Goal: Check status: Check status

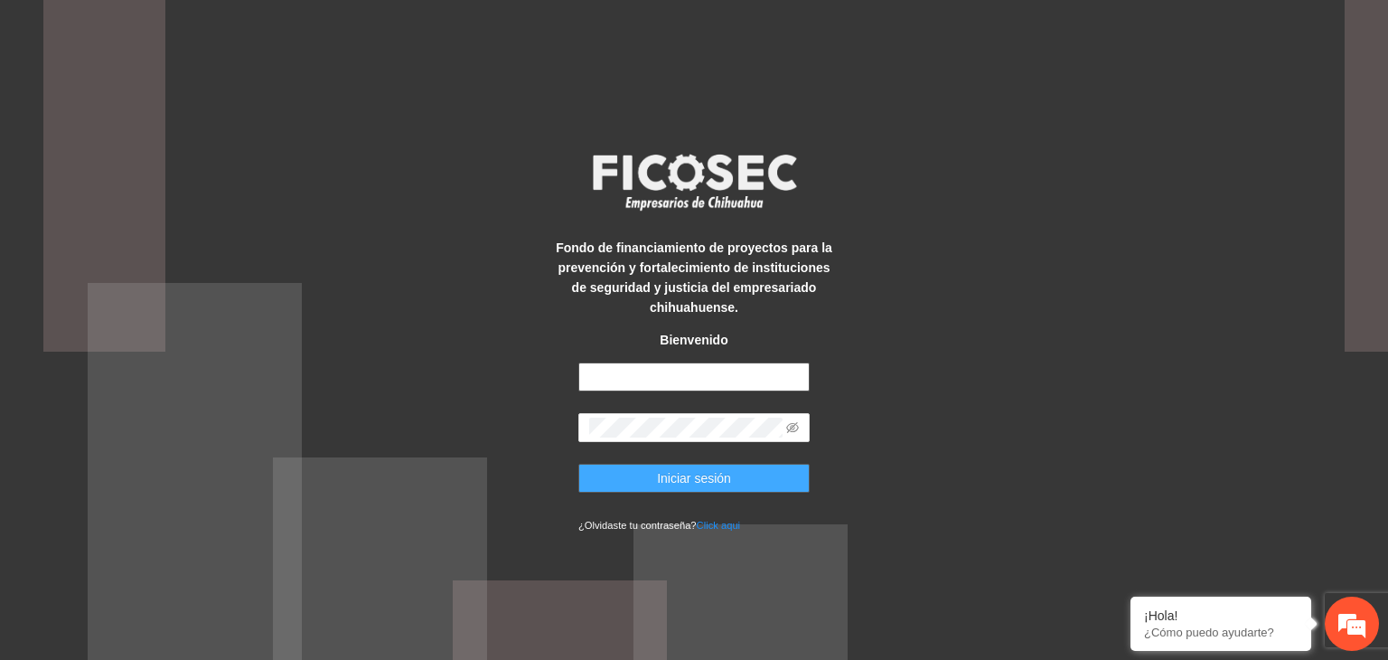
type input "**********"
click at [683, 473] on span "Iniciar sesión" at bounding box center [694, 478] width 74 height 20
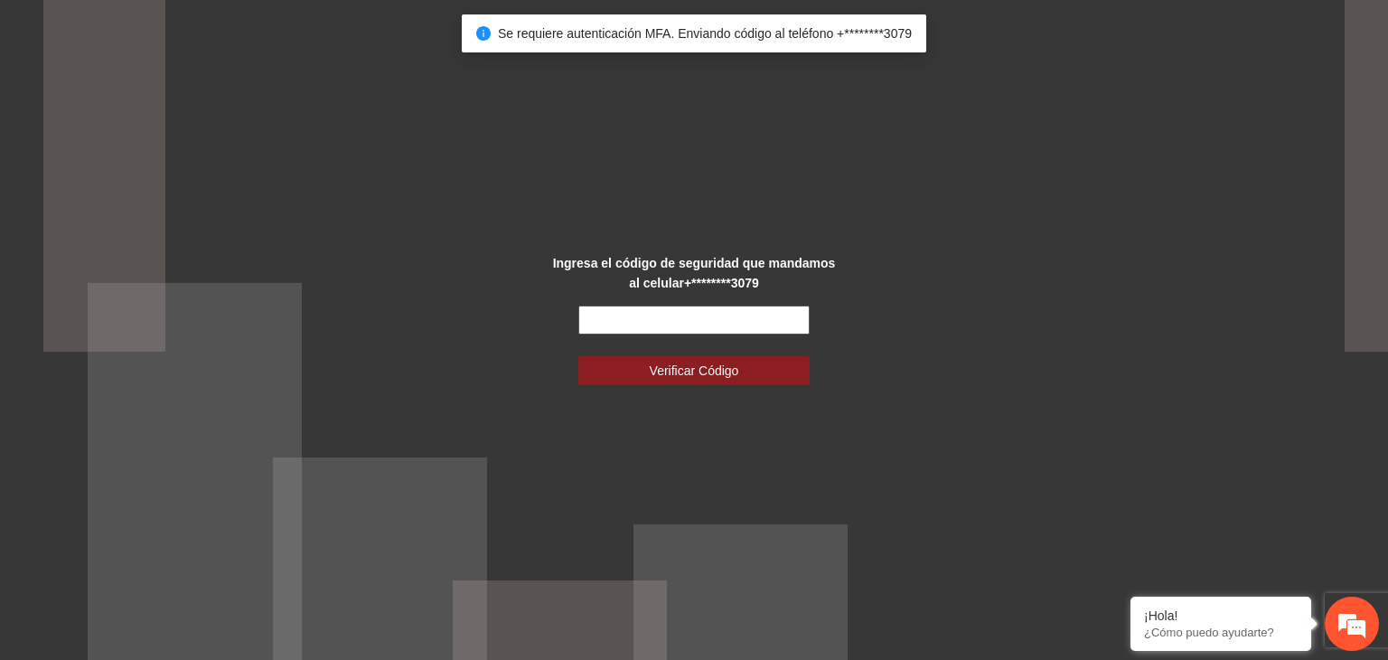
click at [703, 314] on input "text" at bounding box center [693, 319] width 231 height 29
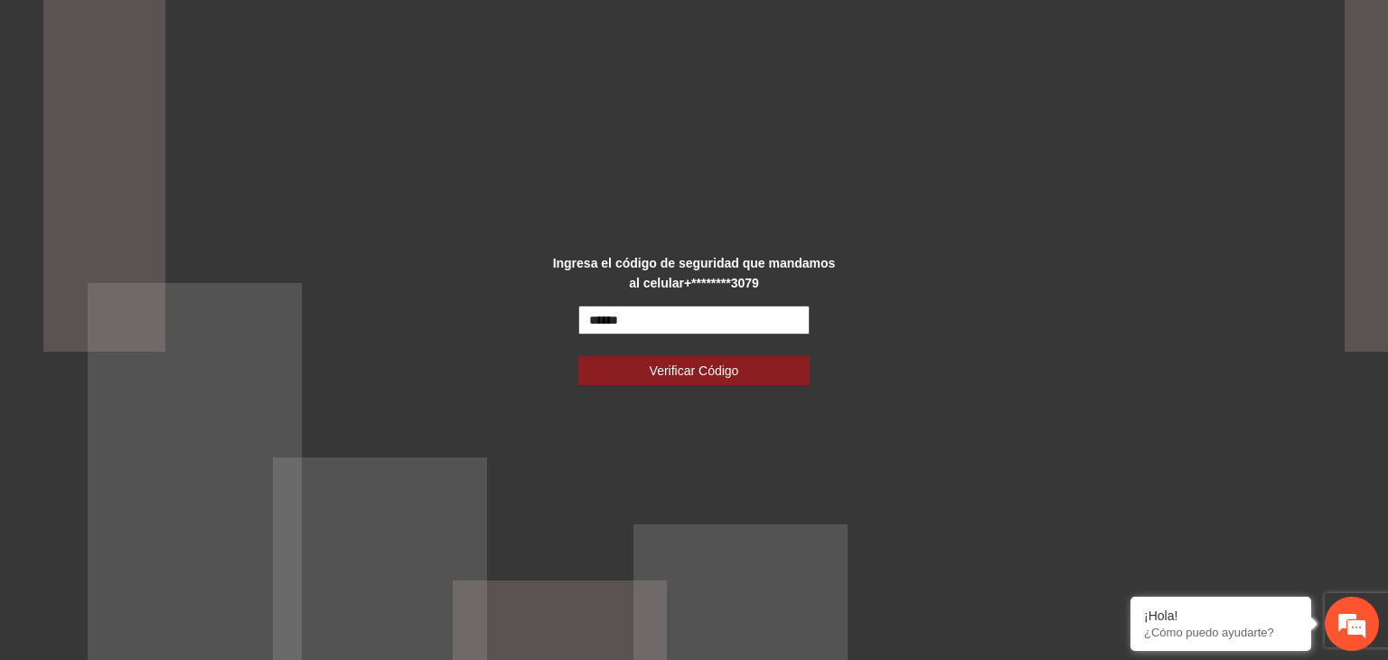
type input "******"
click at [578, 356] on button "Verificar Código" at bounding box center [693, 370] width 231 height 29
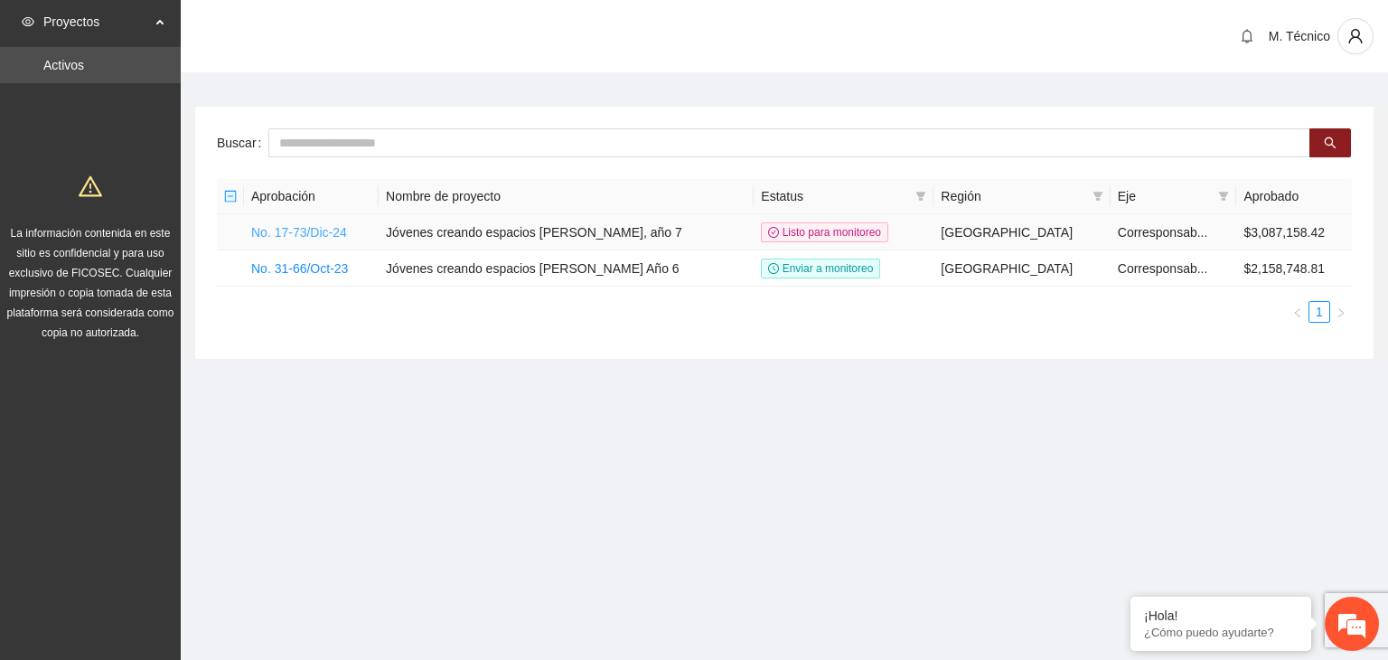
click at [303, 229] on link "No. 17-73/Dic-24" at bounding box center [299, 232] width 96 height 14
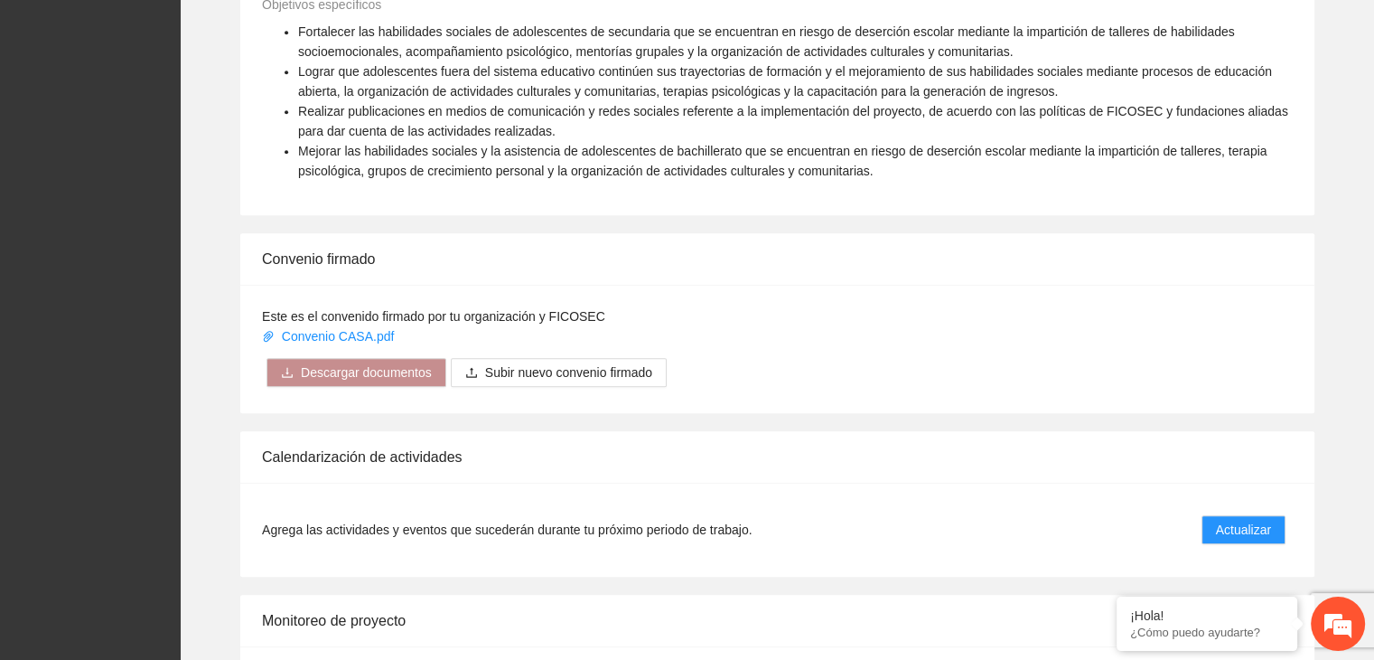
scroll to position [1363, 0]
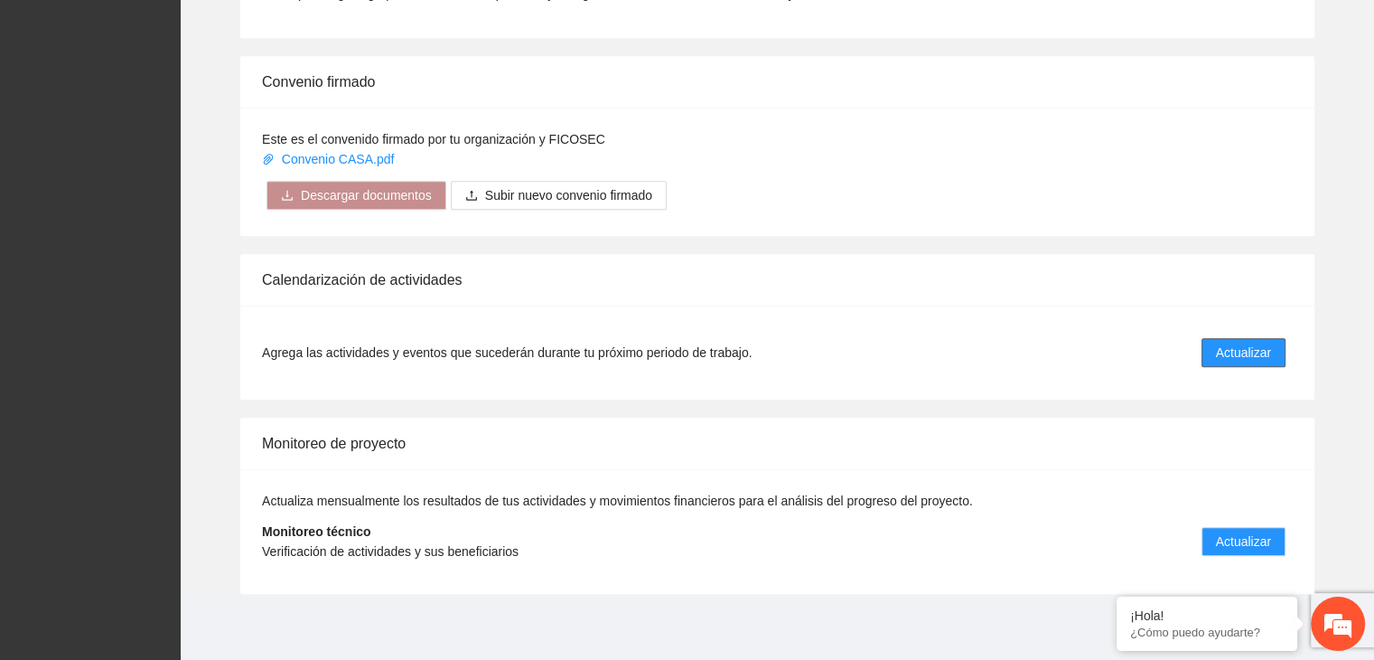
click at [1212, 342] on button "Actualizar" at bounding box center [1244, 352] width 84 height 29
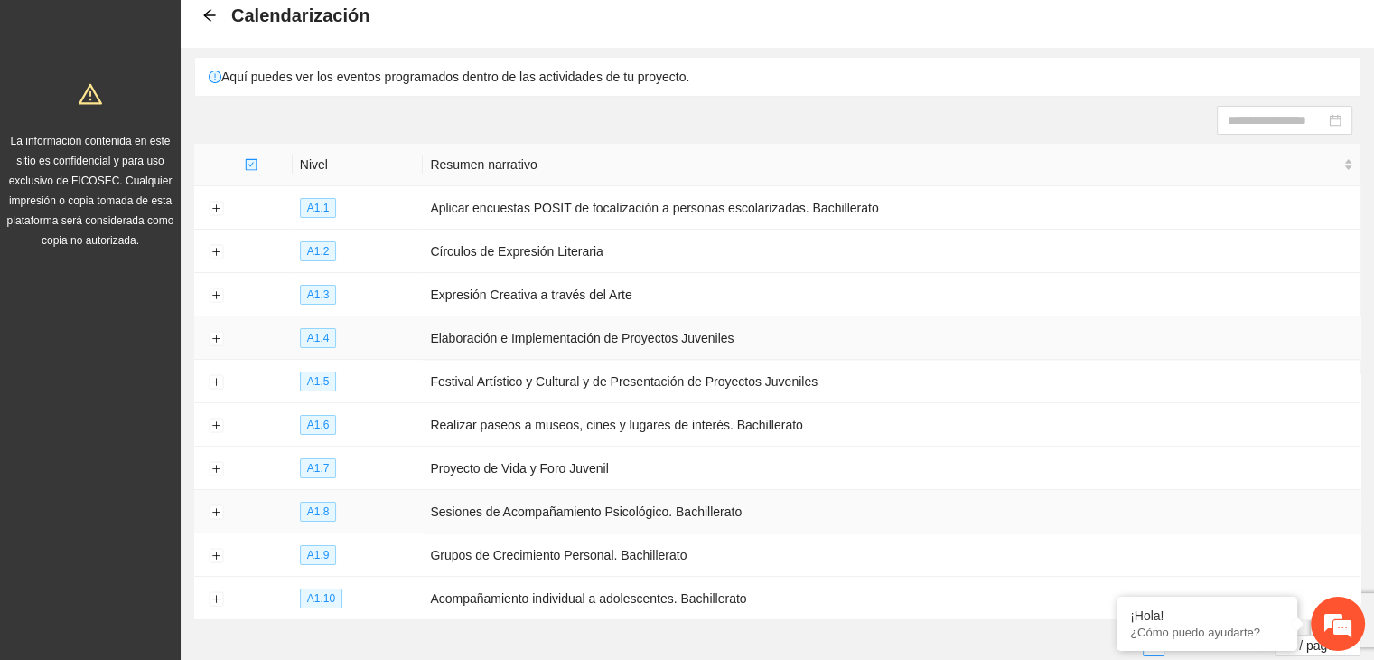
scroll to position [196, 0]
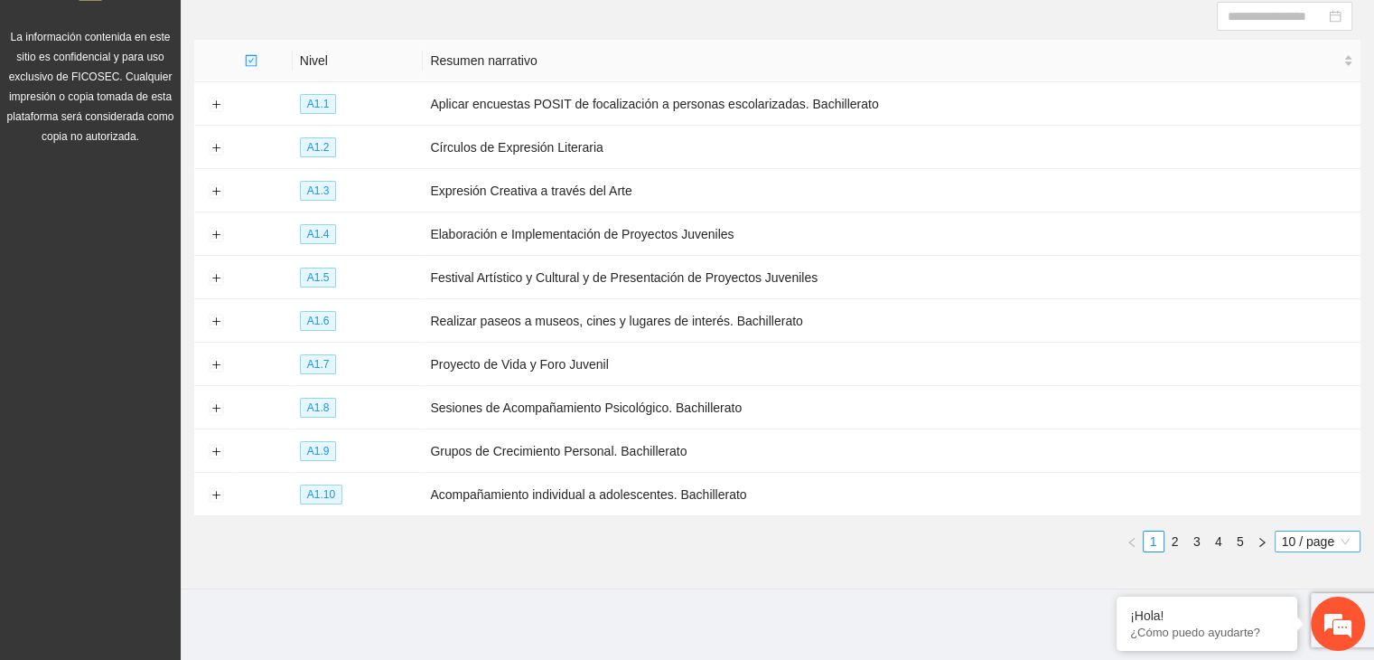
click at [1279, 530] on div "10 / page" at bounding box center [1318, 541] width 86 height 22
click at [1296, 504] on div "100 / page" at bounding box center [1318, 509] width 65 height 20
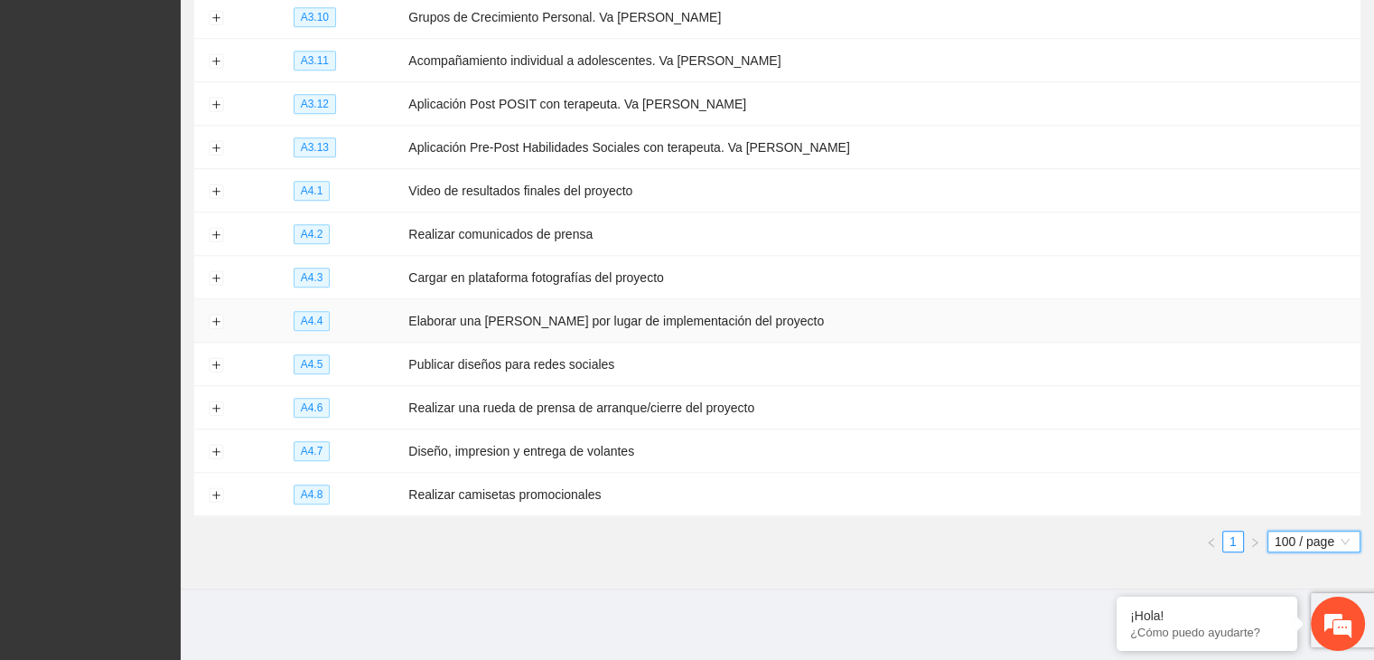
scroll to position [1222, 0]
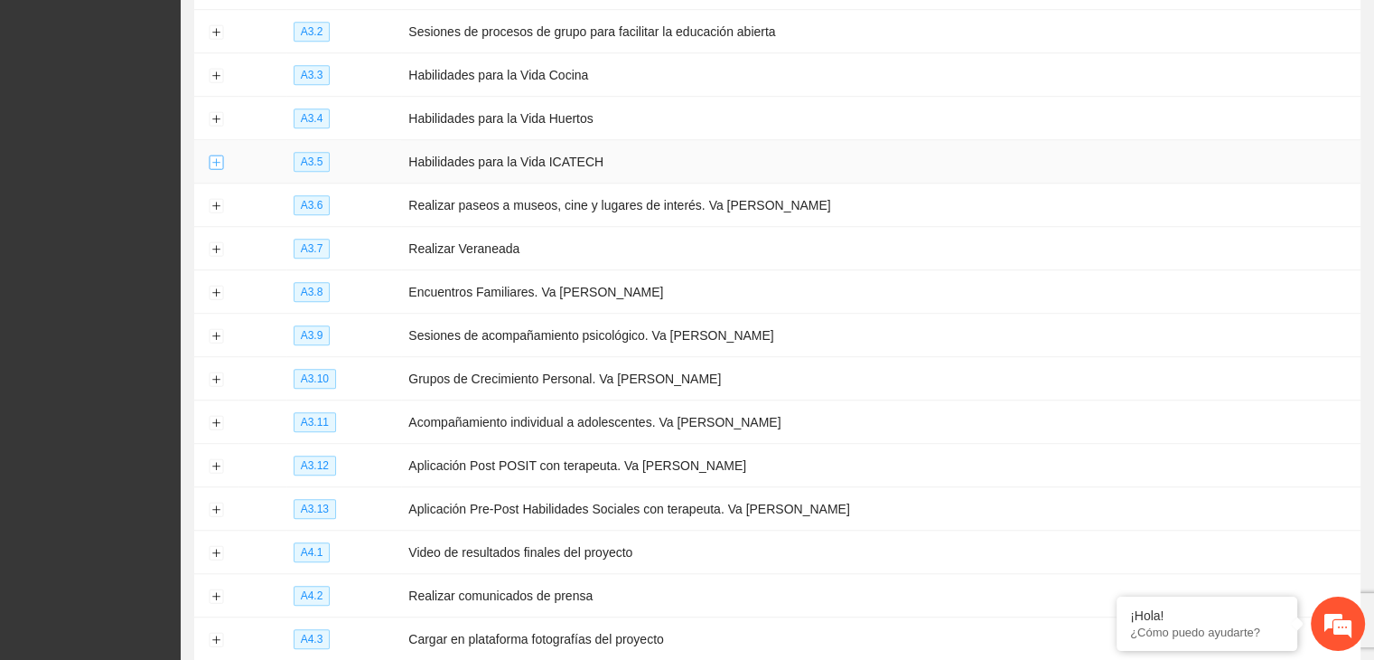
click at [212, 163] on button "Expand row" at bounding box center [216, 162] width 14 height 14
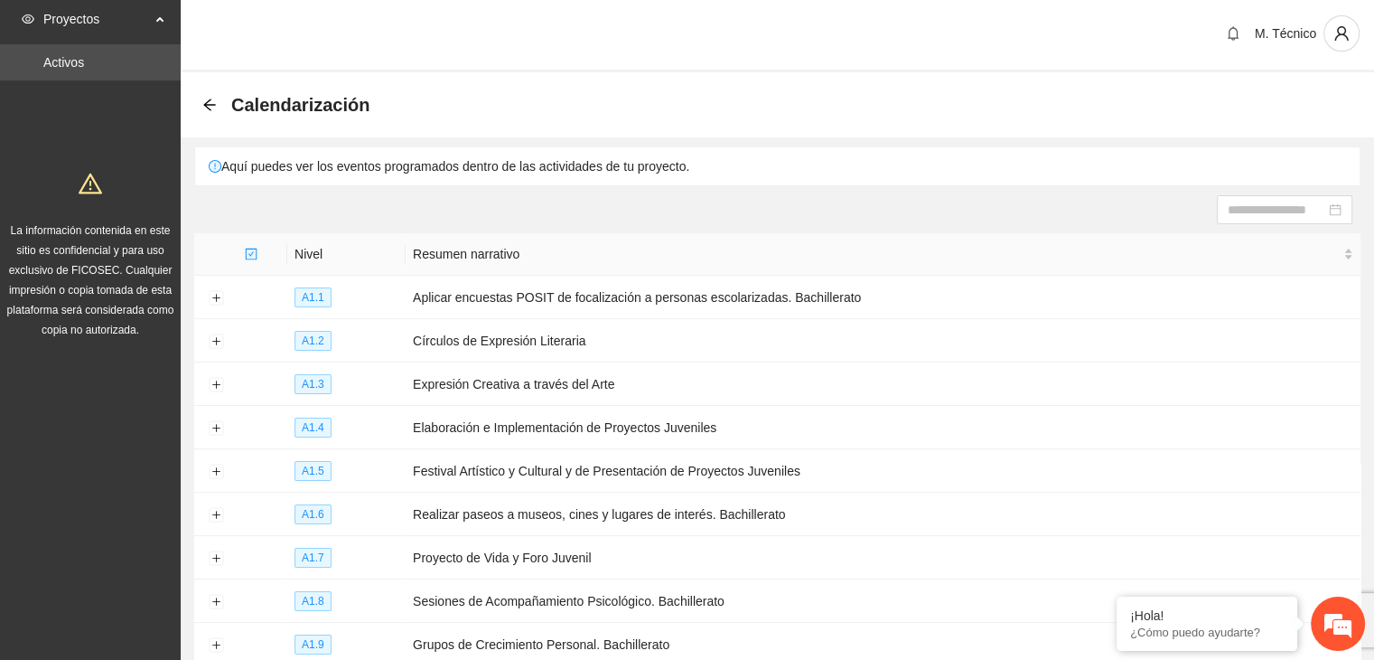
scroll to position [0, 0]
